Goal: Check status: Check status

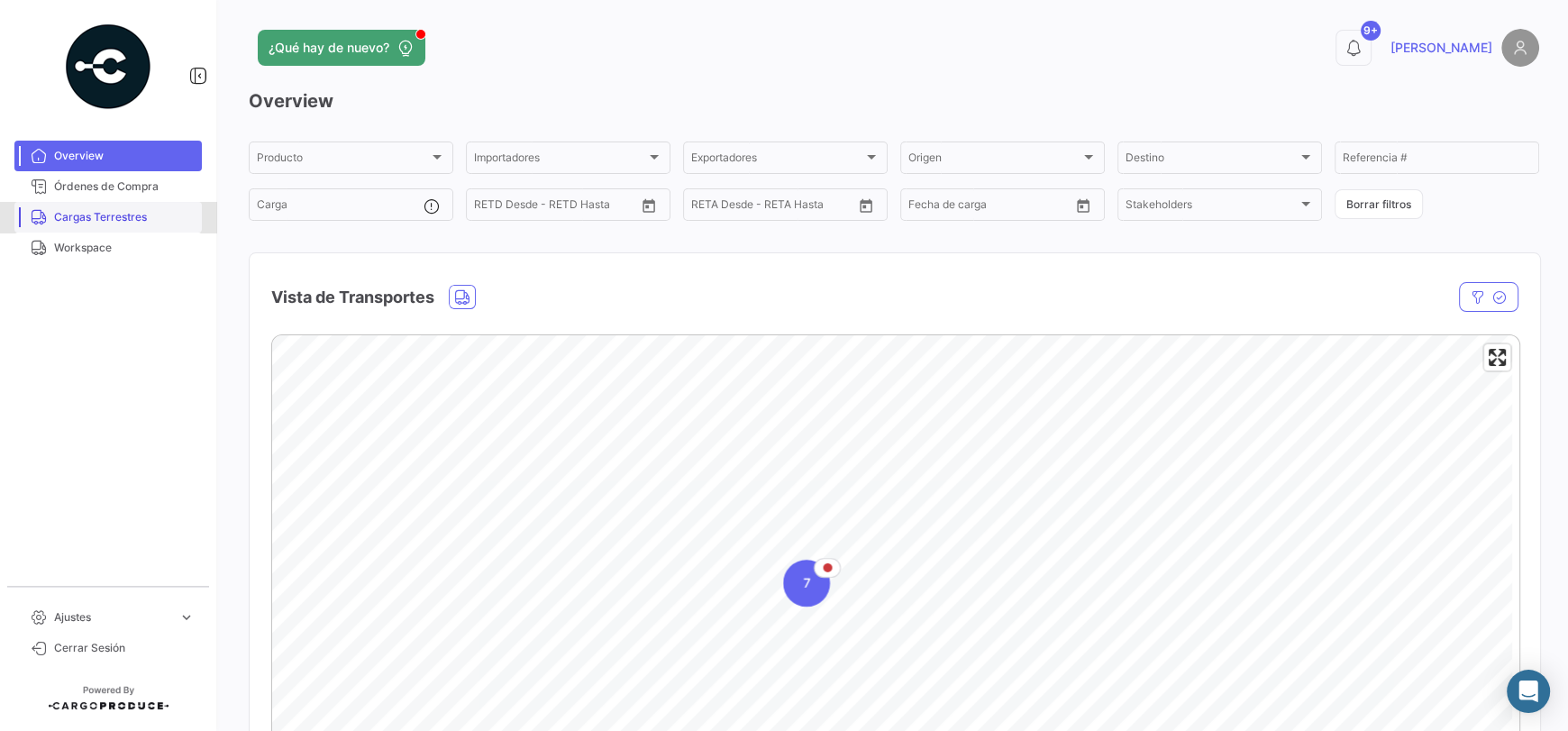
click at [94, 213] on span "Cargas Terrestres" at bounding box center [125, 218] width 140 height 17
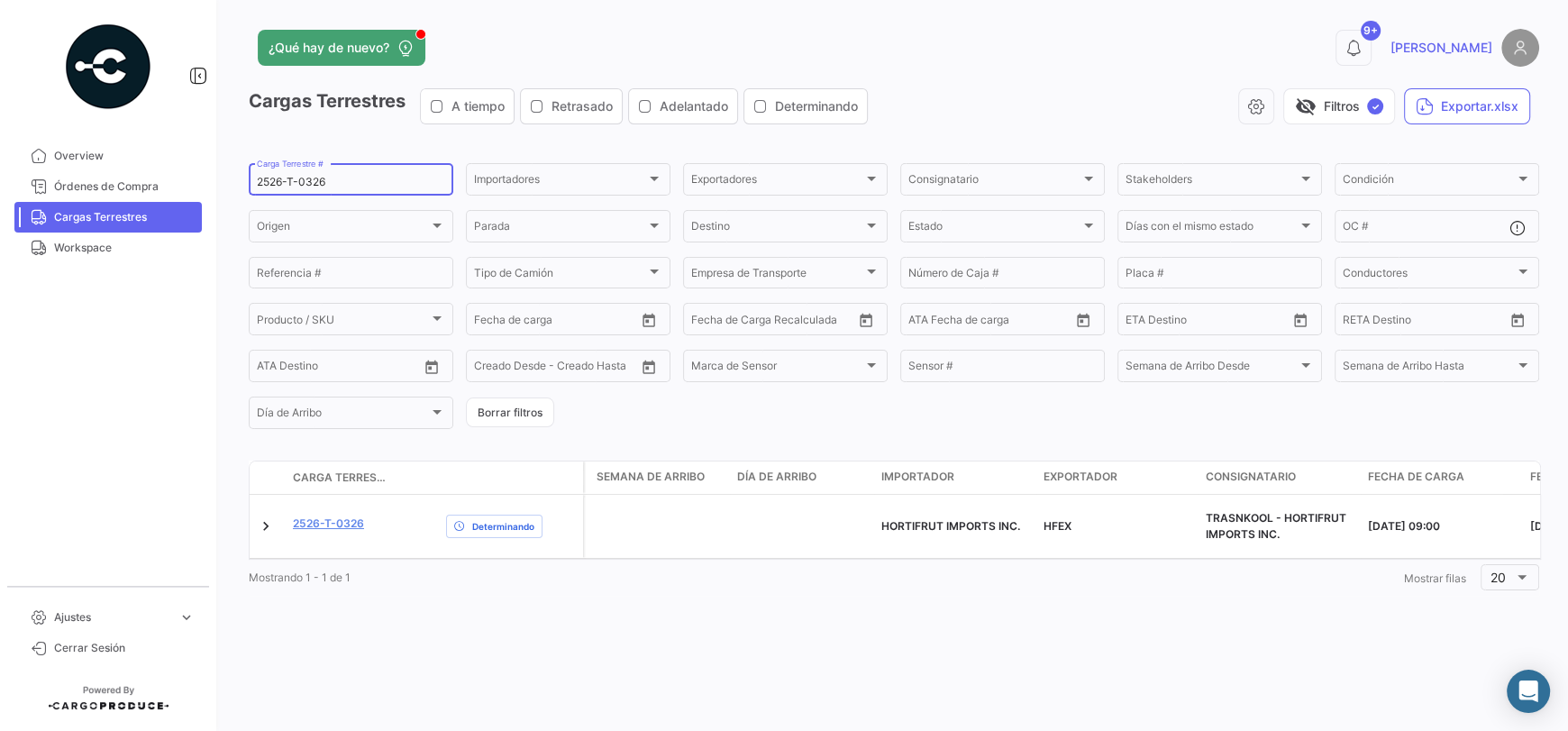
click at [337, 184] on input "2526-T-0326" at bounding box center [350, 182] width 188 height 13
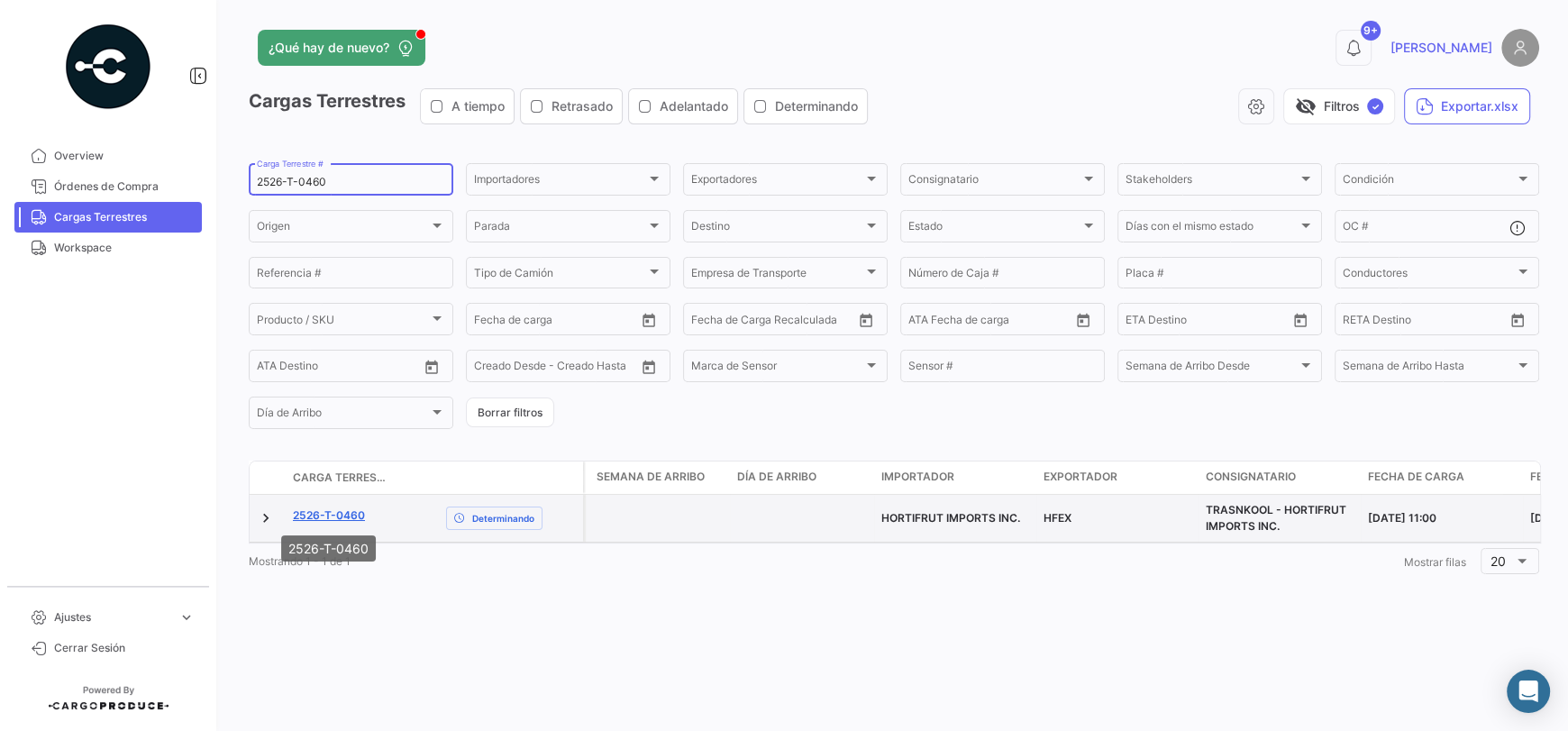
type input "2526-T-0460"
click at [339, 516] on link "2526-T-0460" at bounding box center [328, 516] width 72 height 17
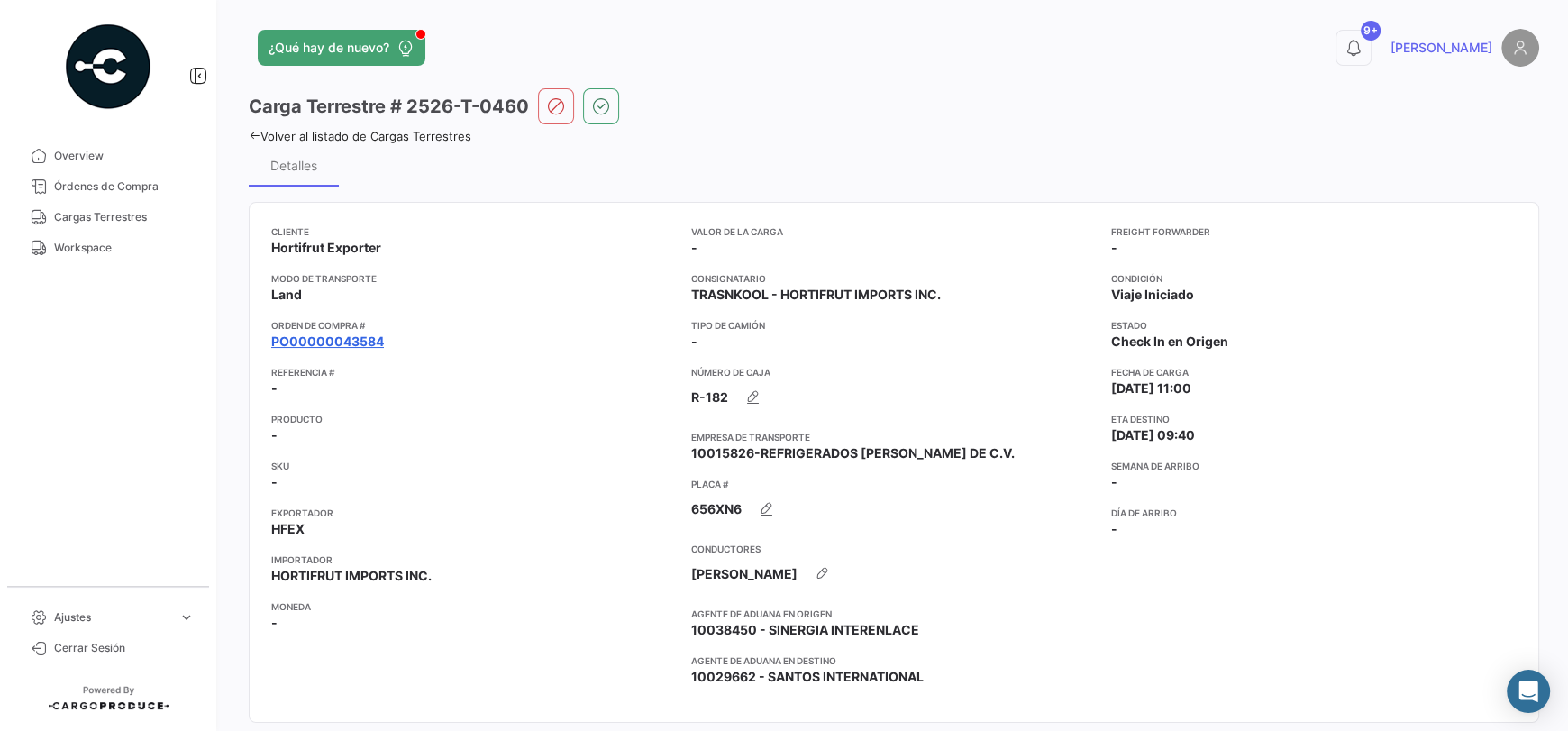
click at [351, 346] on link "PO00000043584" at bounding box center [327, 342] width 113 height 18
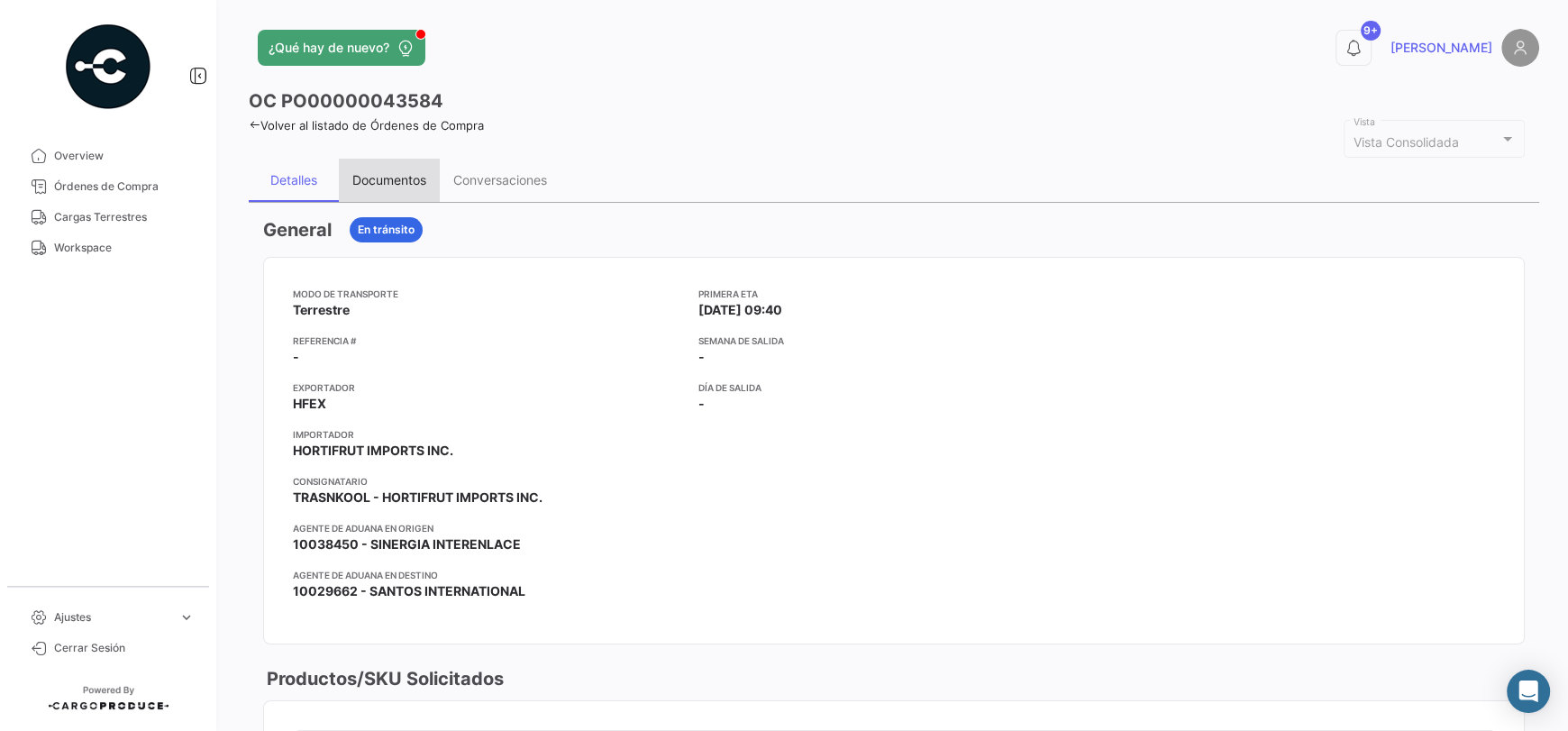
click at [390, 177] on div "Documentos" at bounding box center [389, 180] width 74 height 16
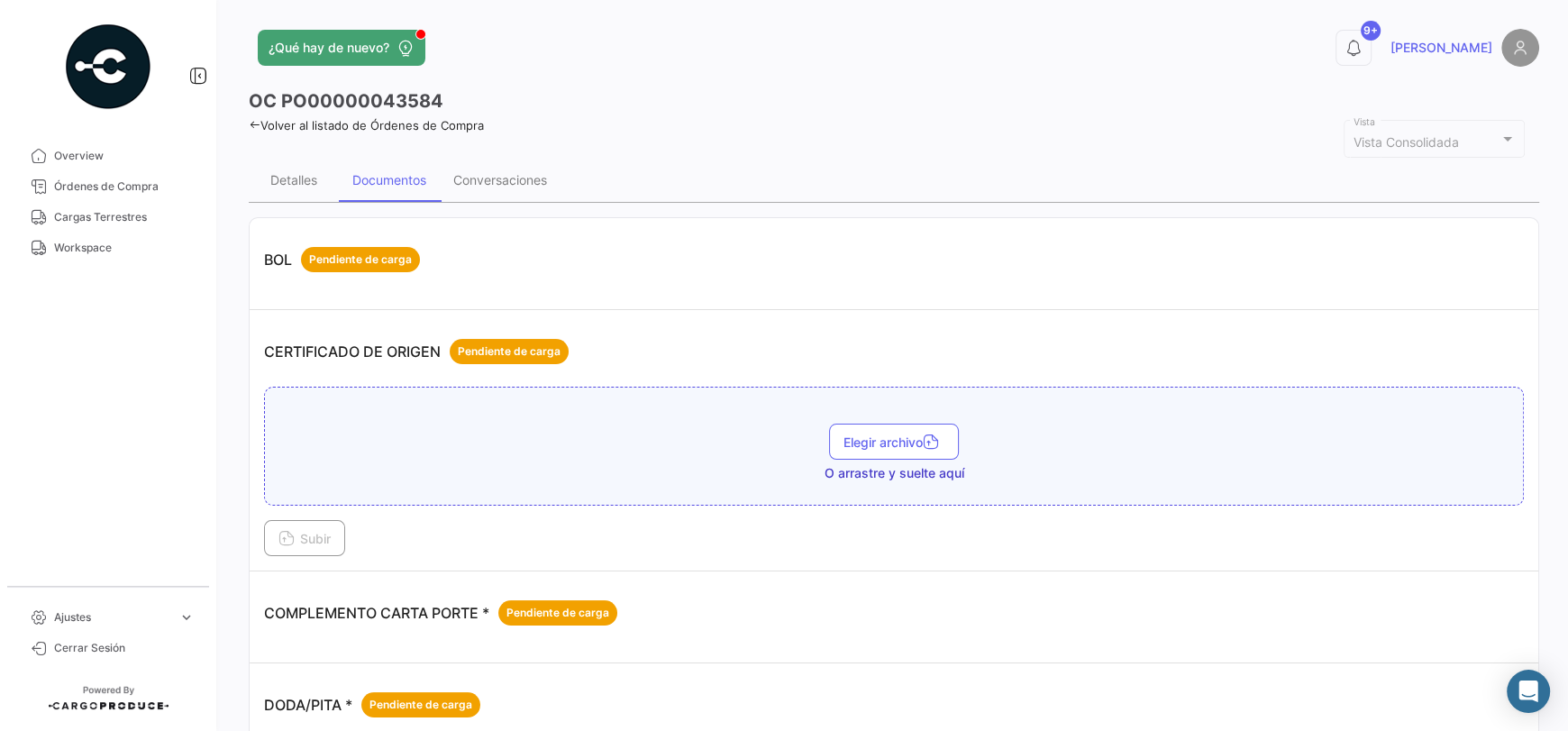
click at [255, 120] on icon at bounding box center [255, 125] width 12 height 12
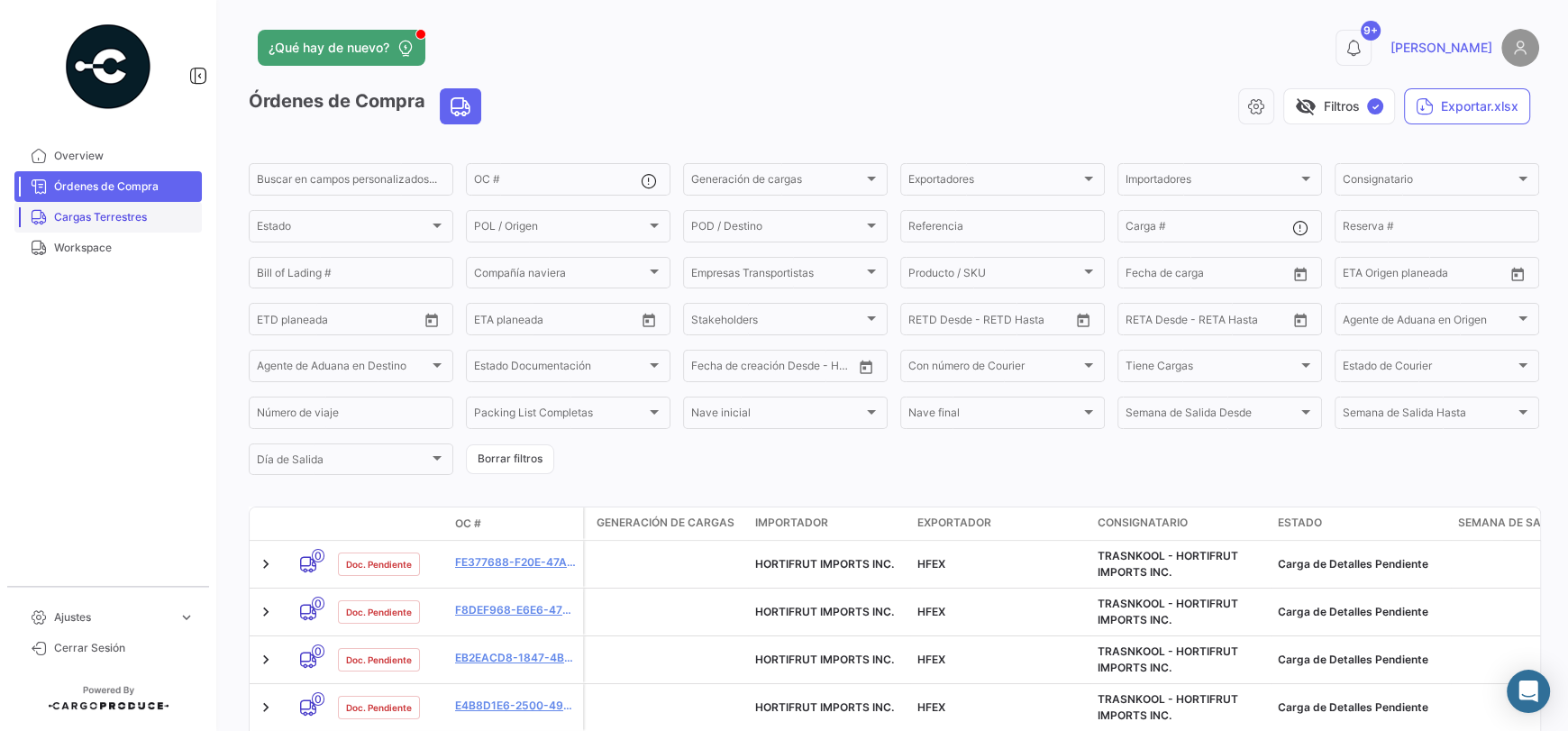
drag, startPoint x: 148, startPoint y: 225, endPoint x: 195, endPoint y: 225, distance: 47.0
click at [148, 225] on link "Cargas Terrestres" at bounding box center [108, 217] width 187 height 30
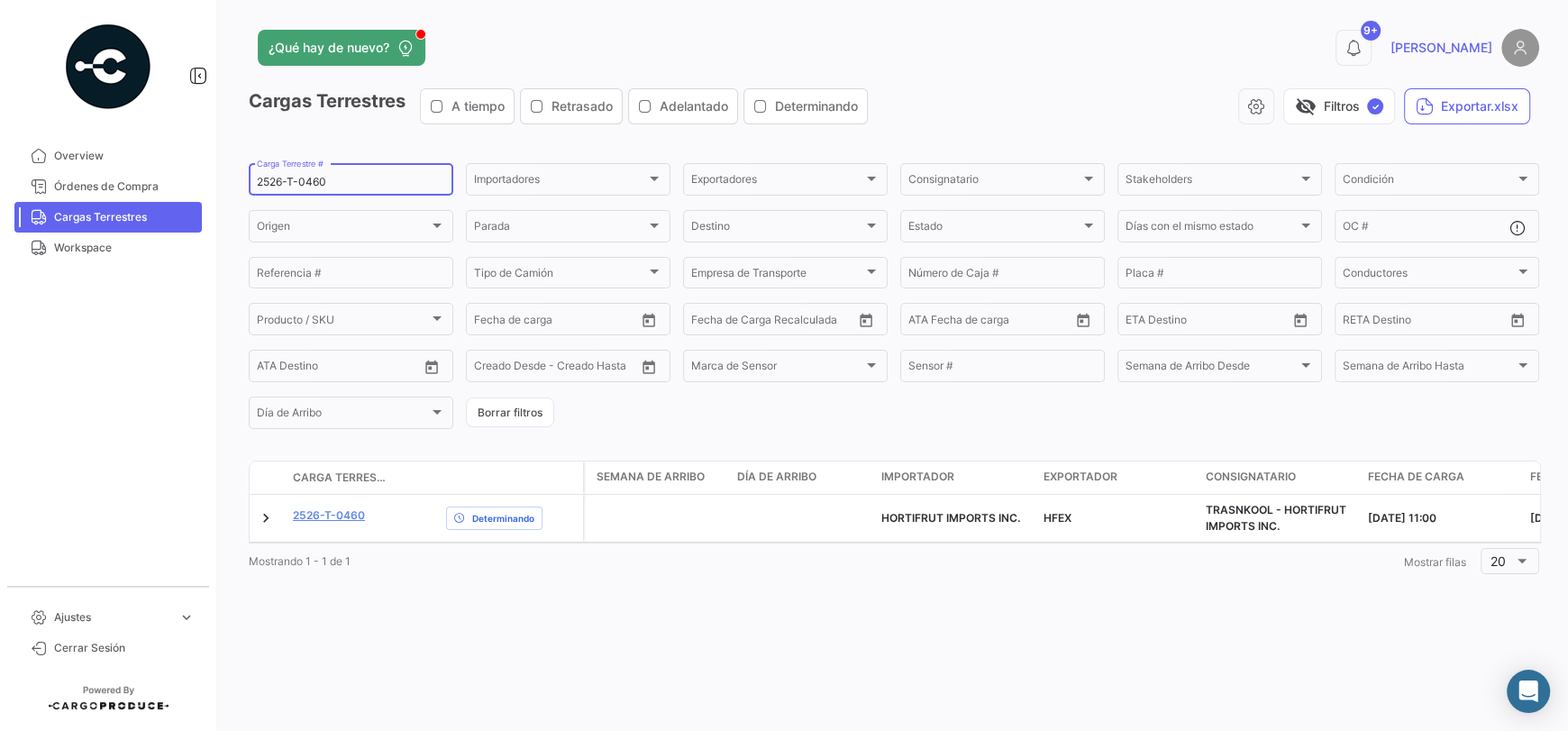
click at [329, 185] on input "2526-T-0460" at bounding box center [350, 182] width 188 height 13
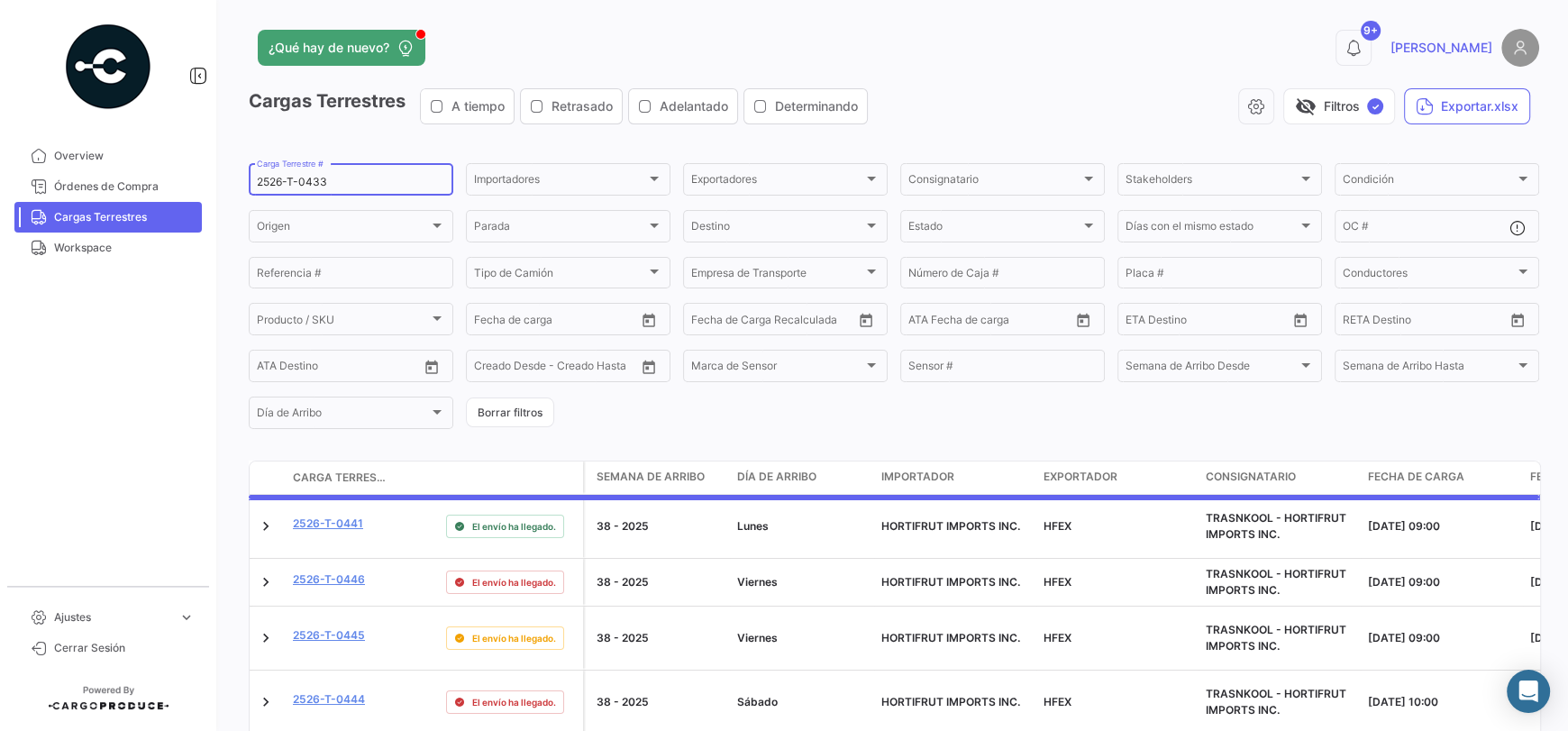
type input "2526-T-0433"
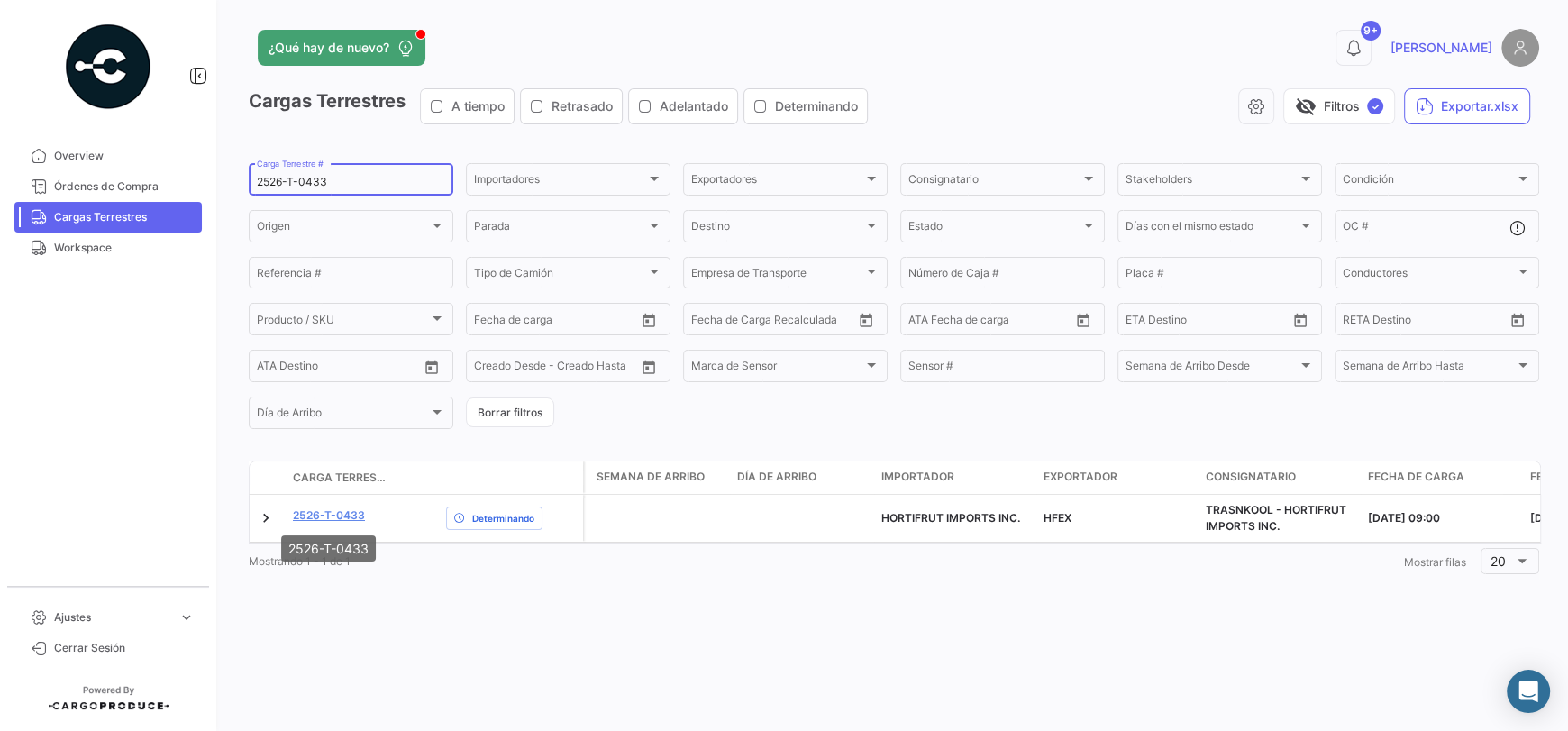
click at [363, 523] on mat-tooltip-component "2526-T-0433" at bounding box center [328, 549] width 120 height 52
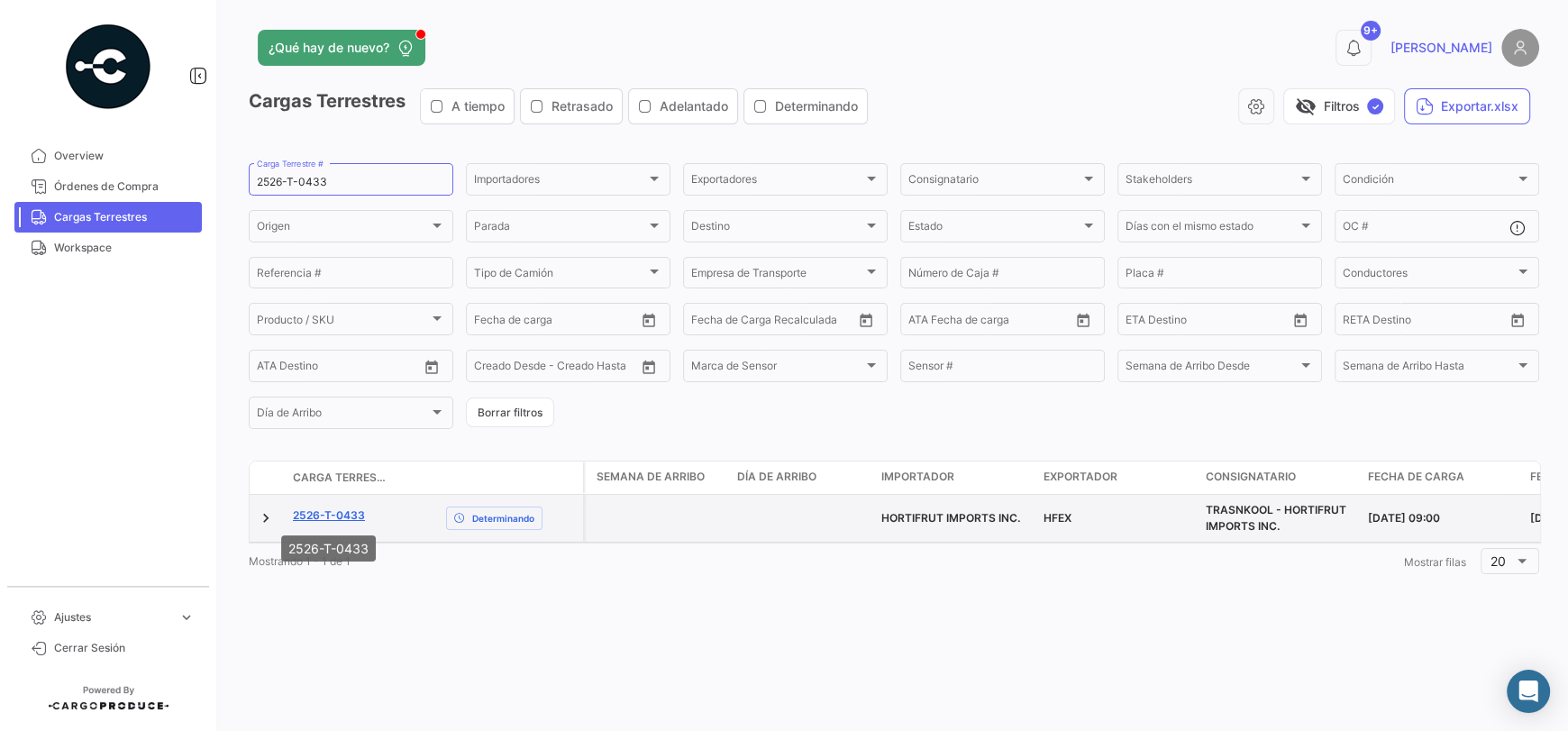
click at [355, 519] on link "2526-T-0433" at bounding box center [328, 516] width 72 height 17
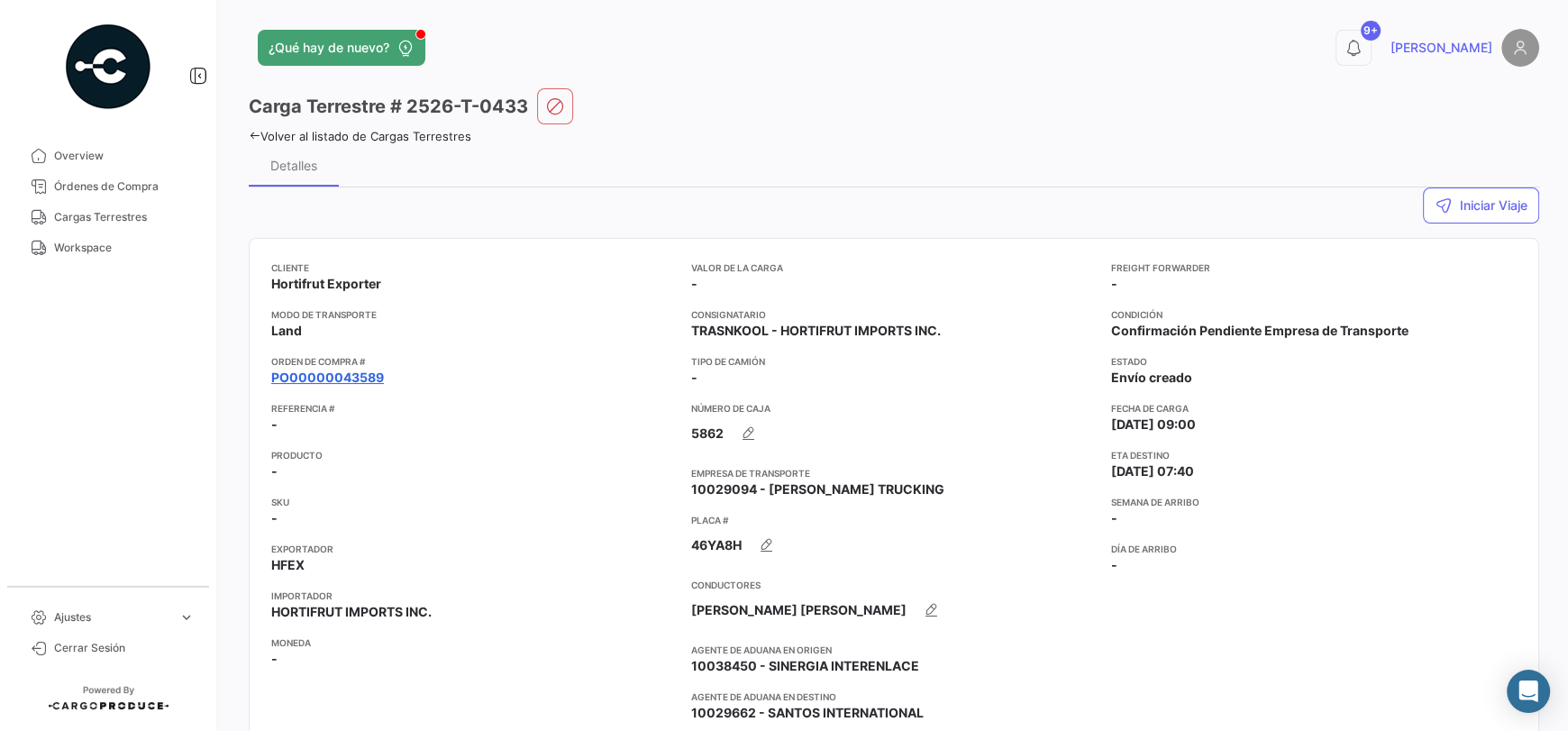
click at [328, 378] on link "PO00000043589" at bounding box center [327, 377] width 113 height 18
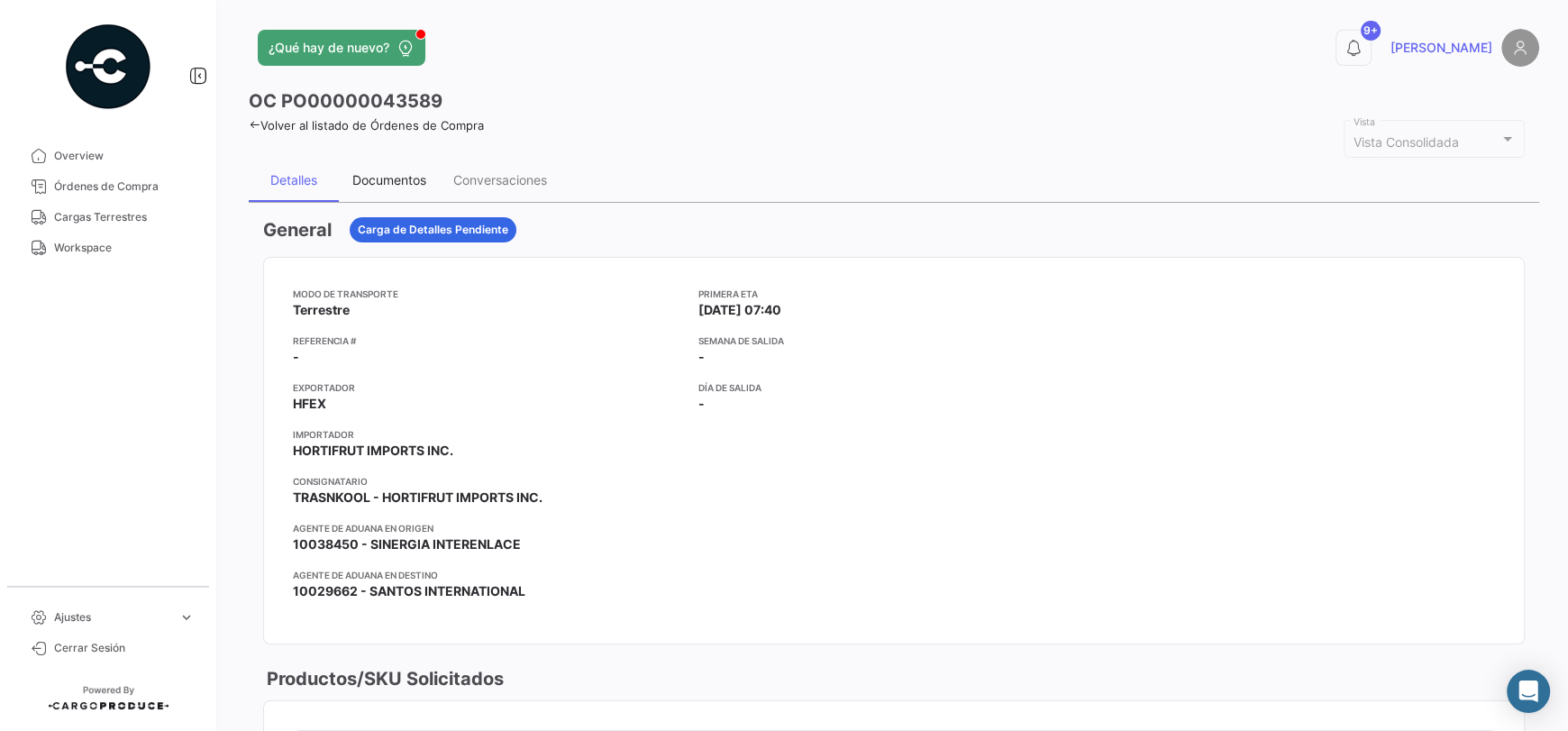
click at [405, 179] on div "Documentos" at bounding box center [389, 180] width 74 height 16
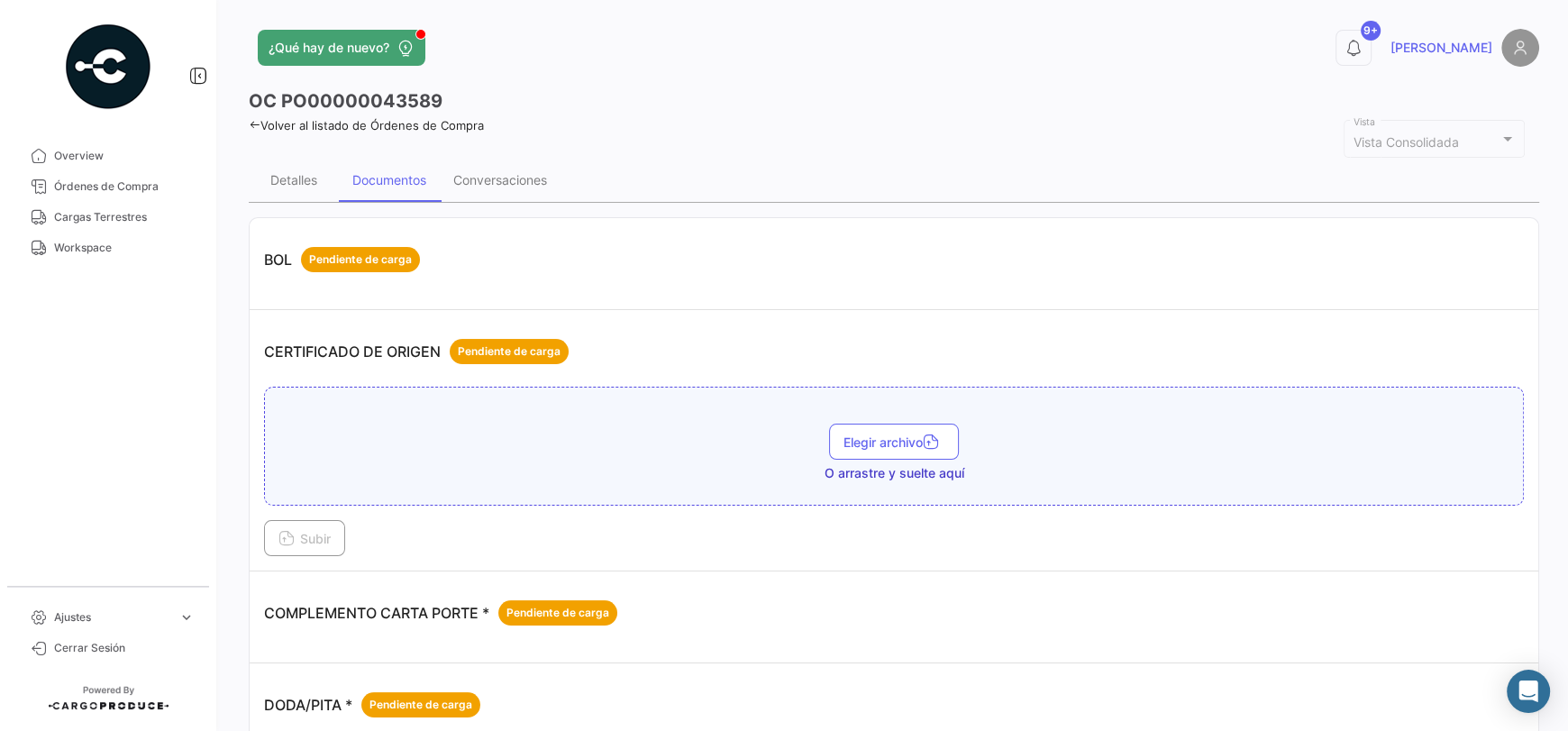
click at [252, 126] on icon at bounding box center [255, 125] width 12 height 12
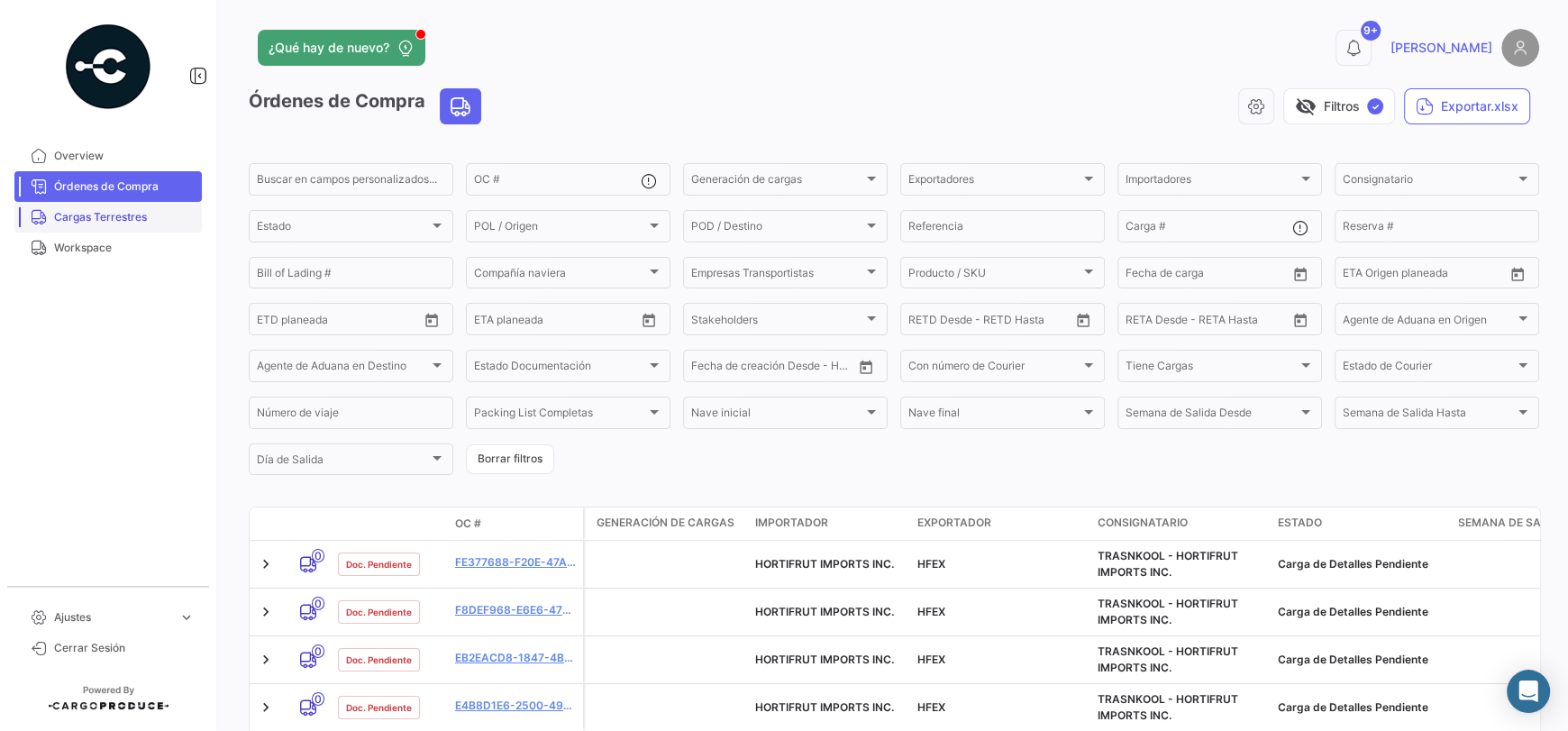
click at [144, 215] on span "Cargas Terrestres" at bounding box center [125, 218] width 140 height 17
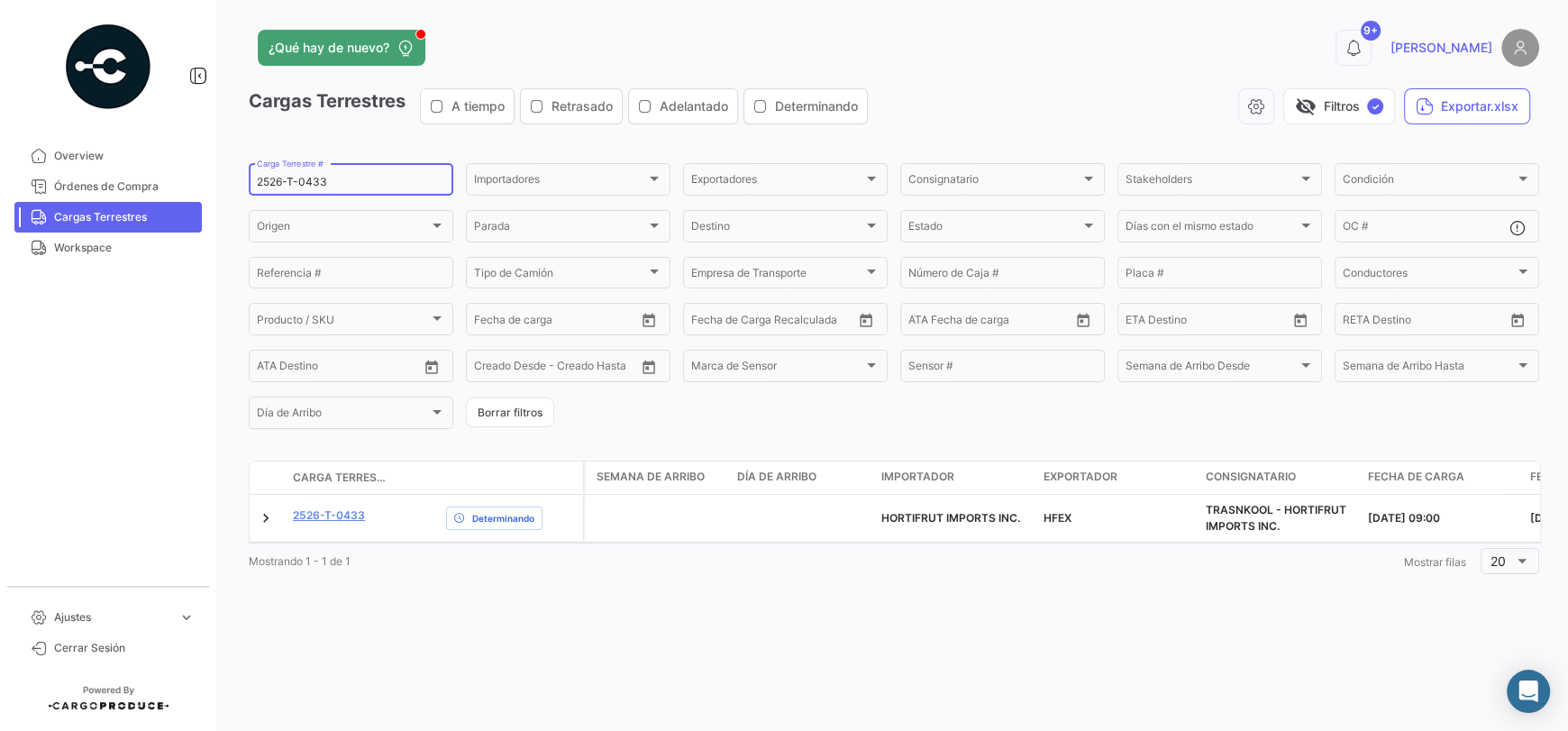
click at [329, 184] on input "2526-T-0433" at bounding box center [350, 182] width 188 height 13
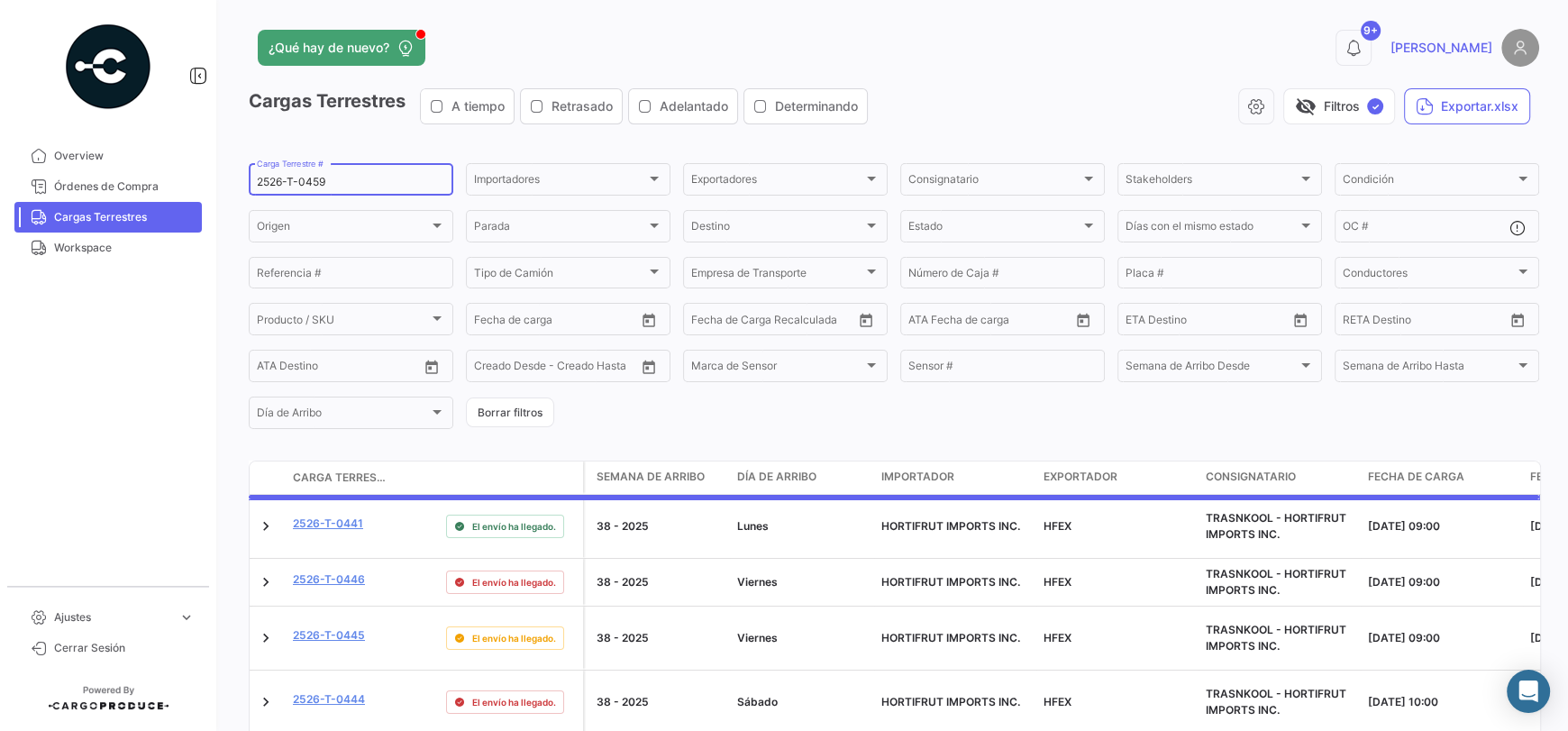
type input "2526-T-0459"
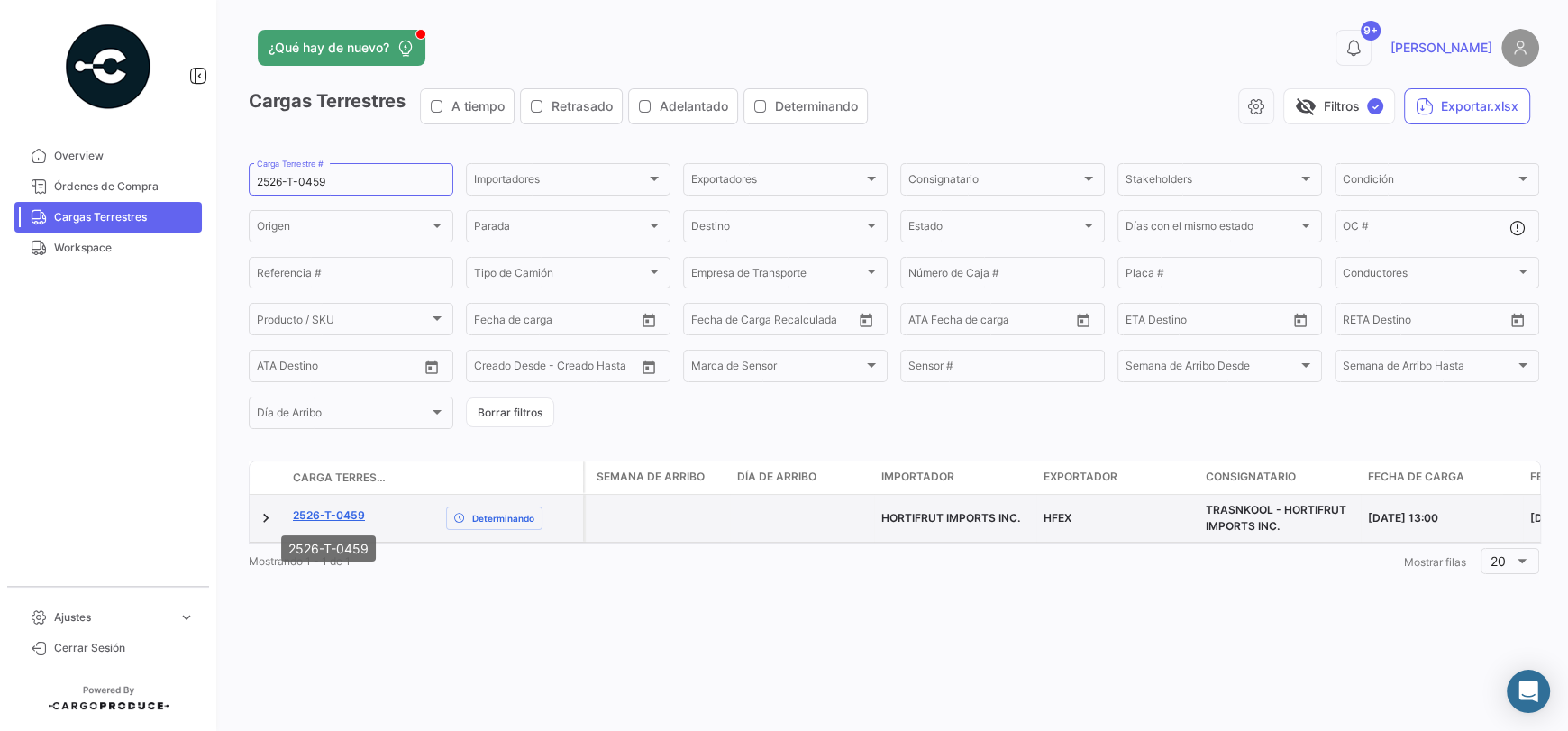
click at [337, 508] on link "2526-T-0459" at bounding box center [328, 516] width 72 height 17
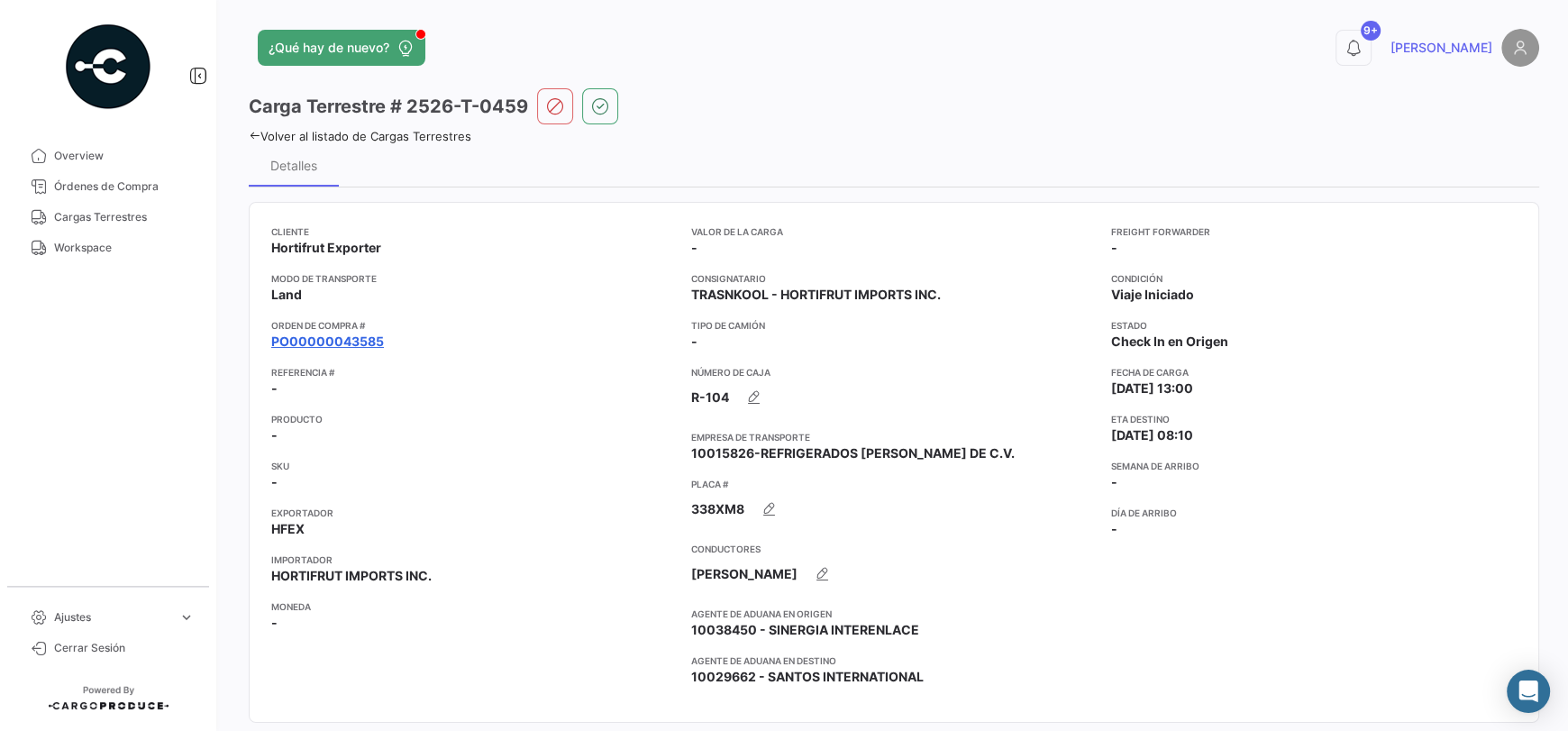
click at [356, 339] on link "PO00000043585" at bounding box center [327, 342] width 113 height 18
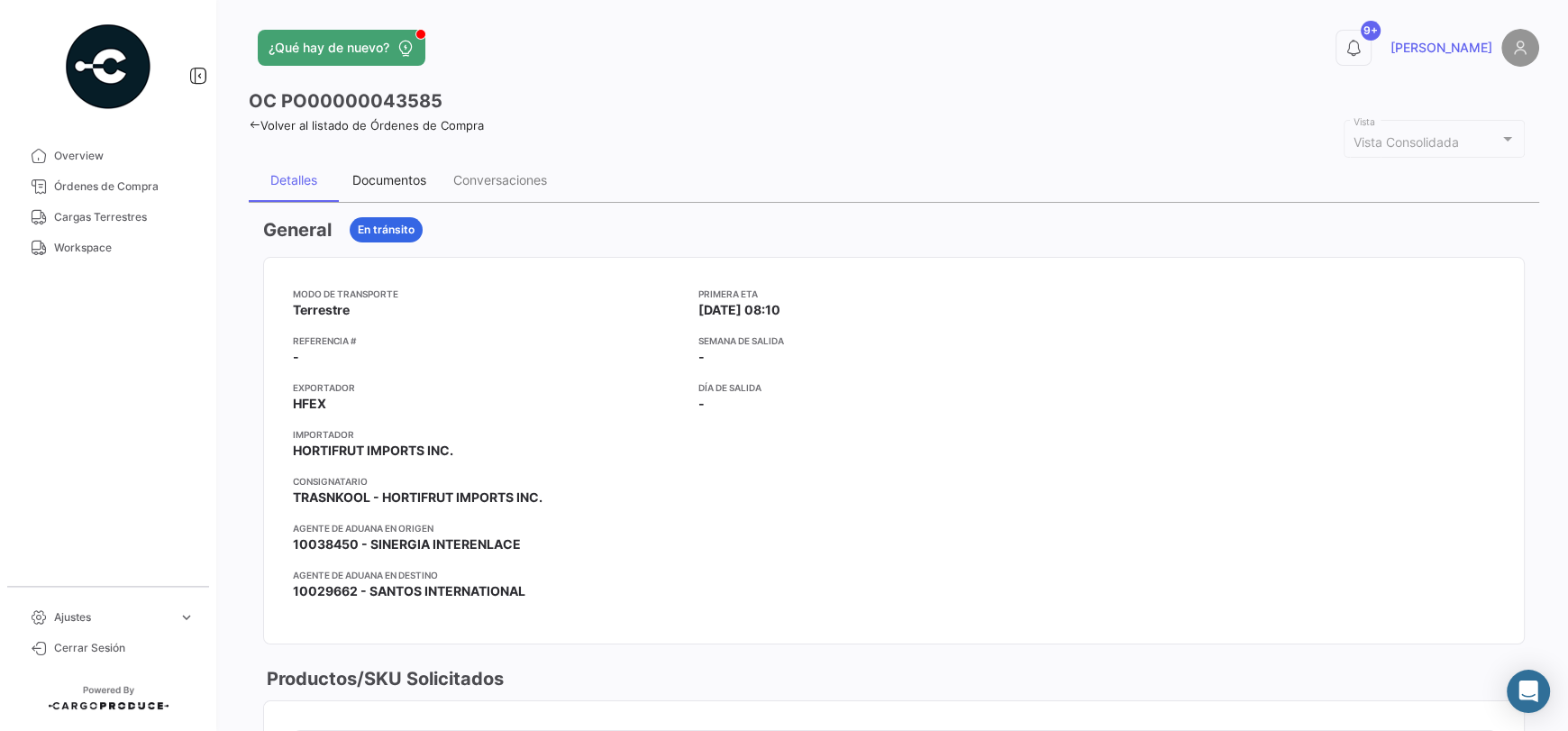
click at [389, 173] on div "Documentos" at bounding box center [389, 180] width 74 height 16
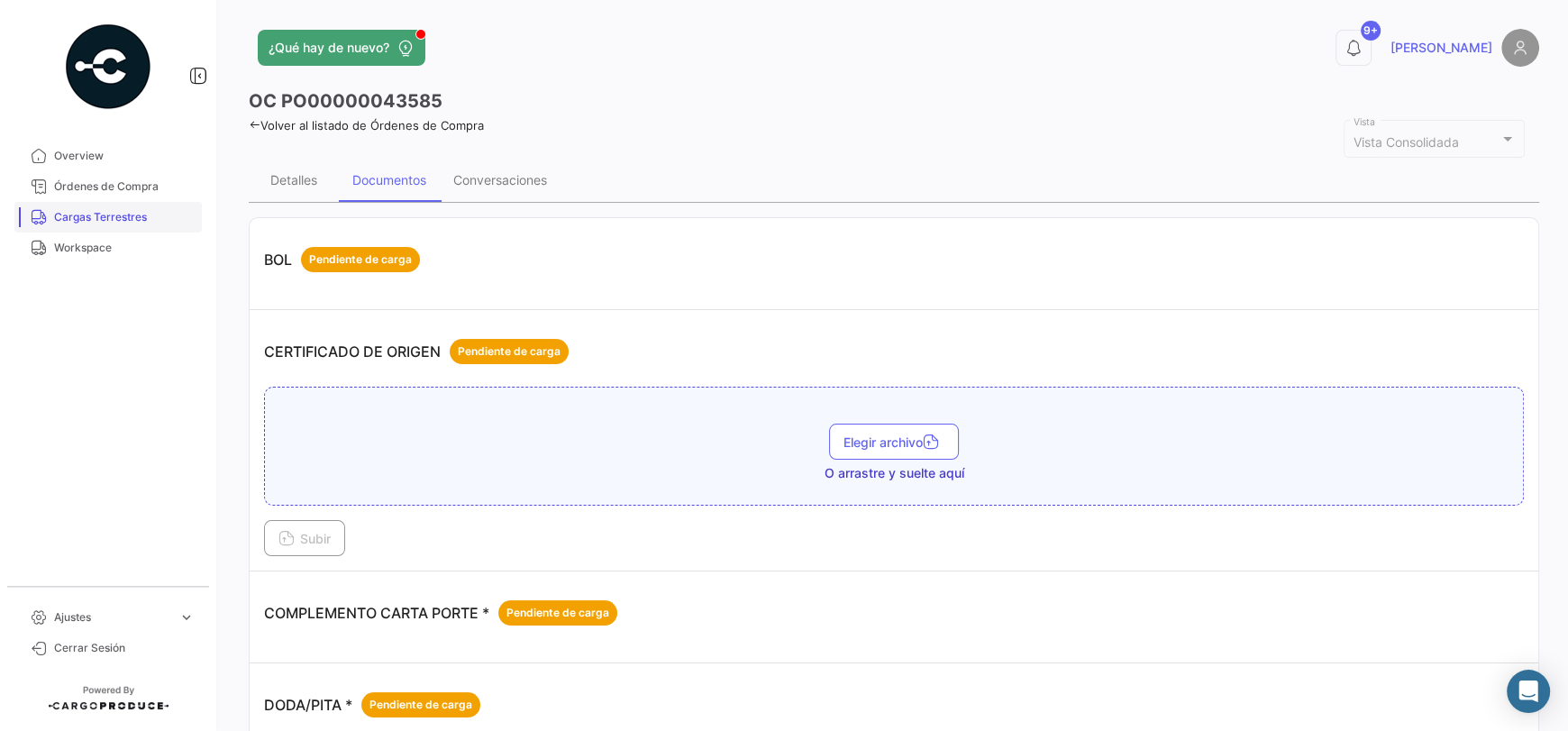
click at [99, 210] on span "Cargas Terrestres" at bounding box center [125, 218] width 140 height 17
